Goal: Task Accomplishment & Management: Manage account settings

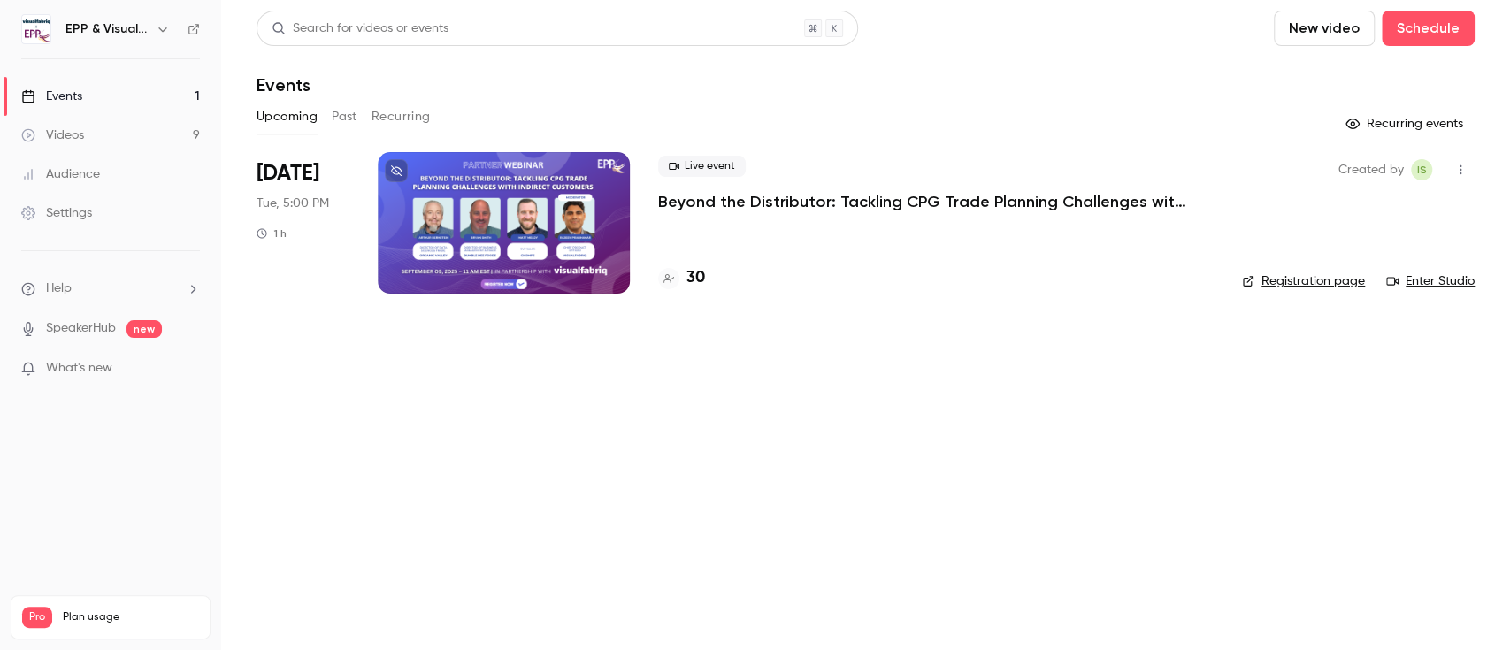
click at [464, 219] on div at bounding box center [504, 223] width 252 height 142
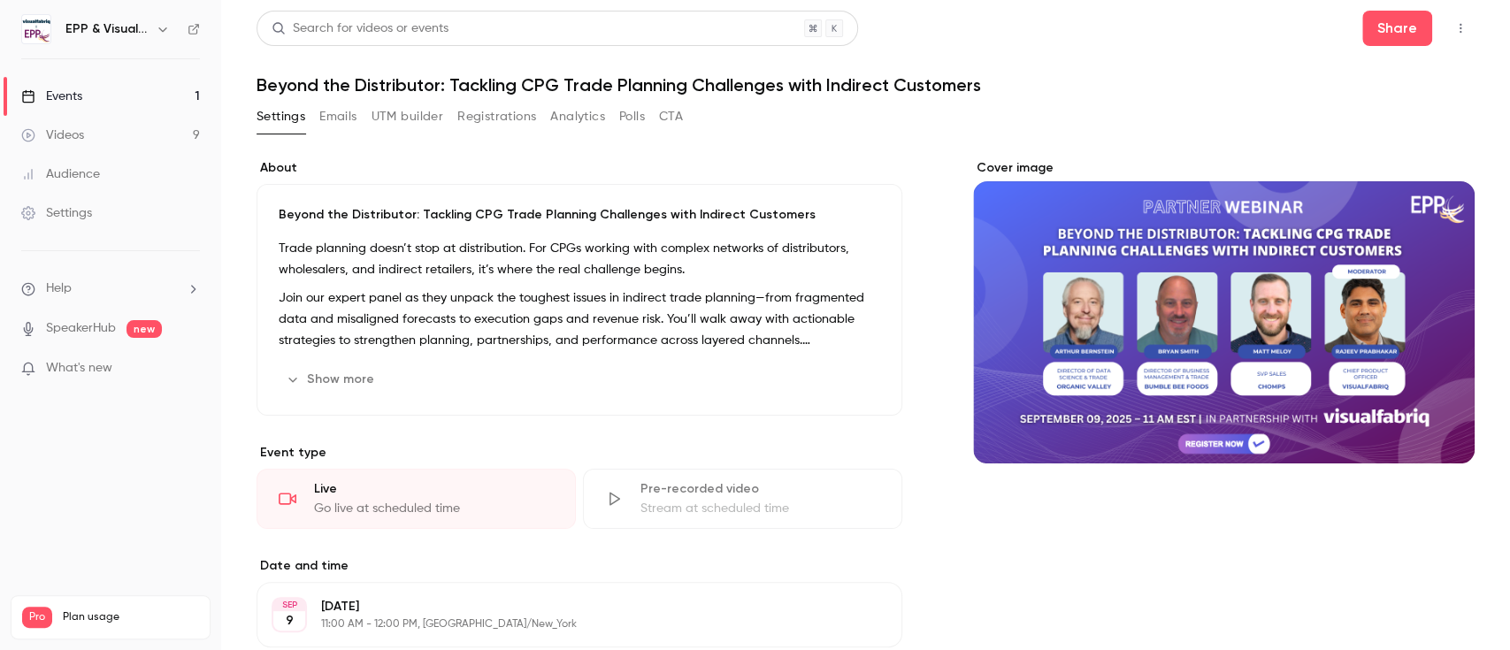
click at [511, 111] on button "Registrations" at bounding box center [496, 117] width 79 height 28
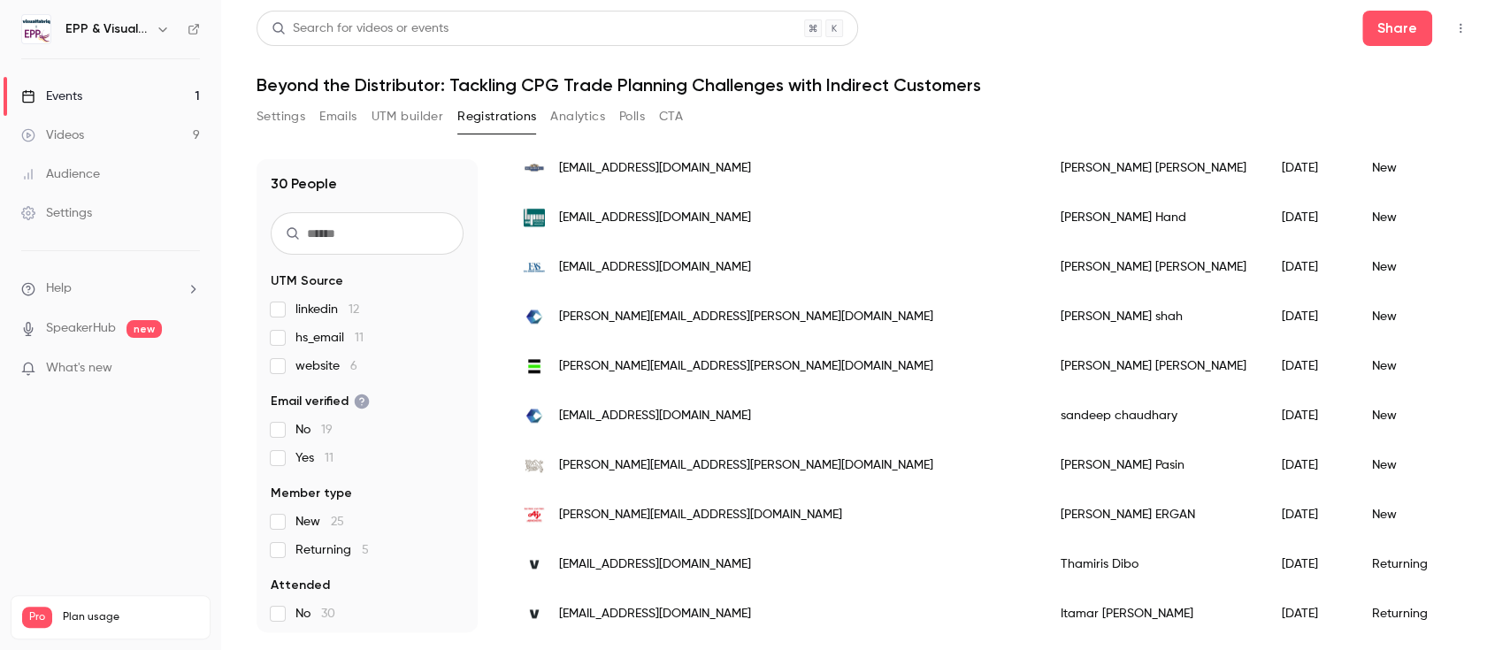
scroll to position [1199, 0]
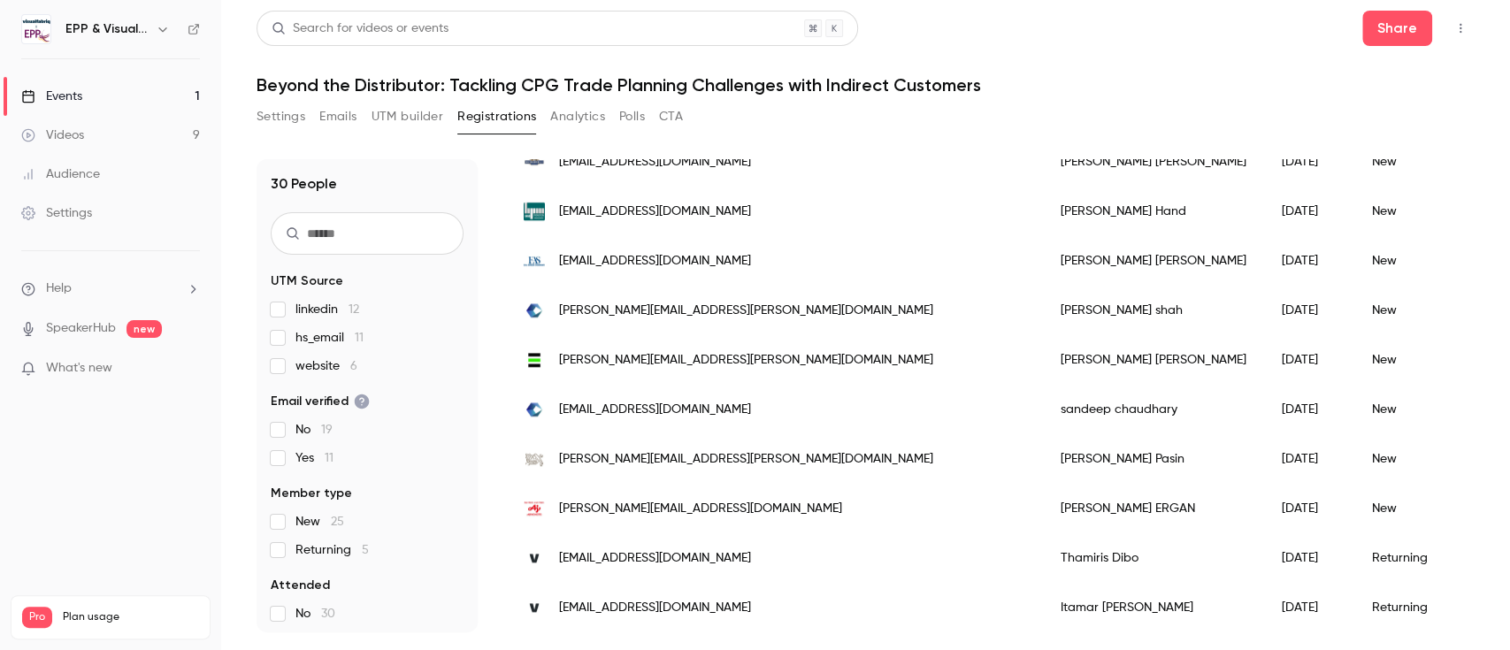
click at [380, 230] on input "text" at bounding box center [367, 233] width 193 height 42
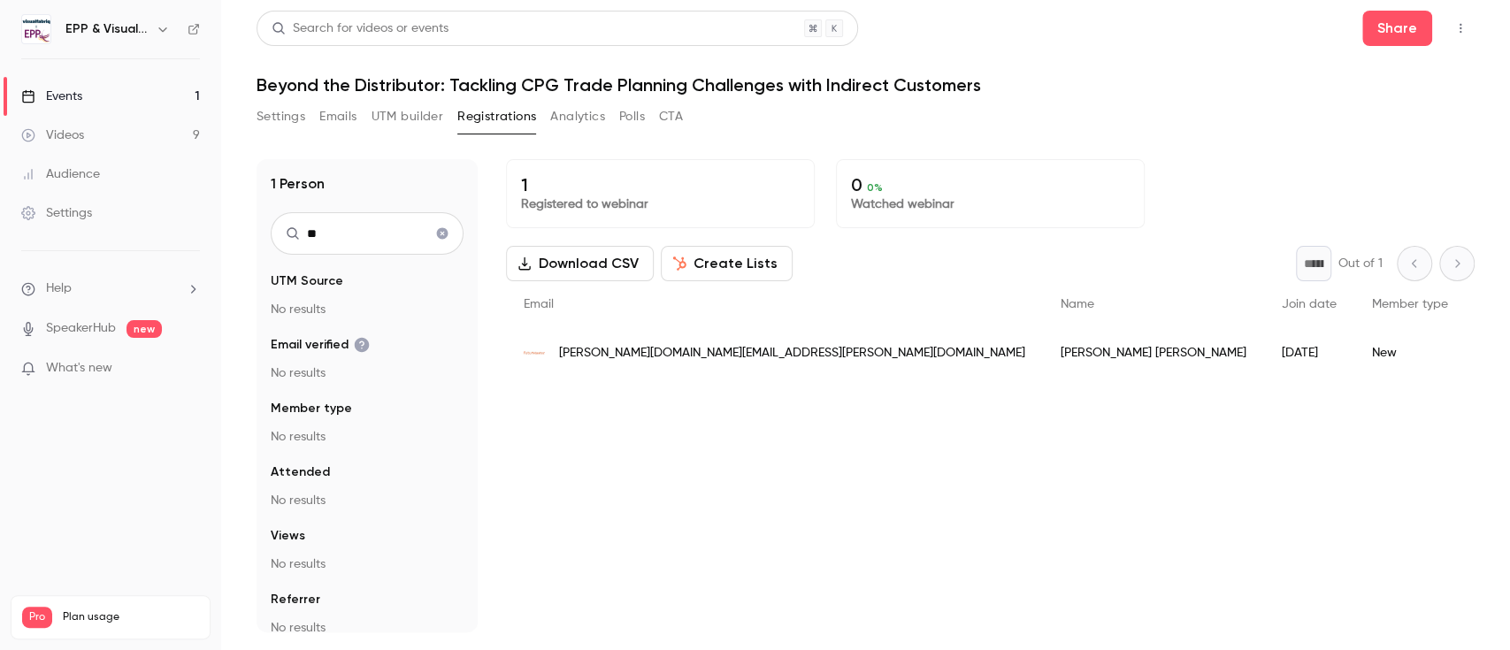
type input "*"
